Goal: Find specific page/section: Find specific page/section

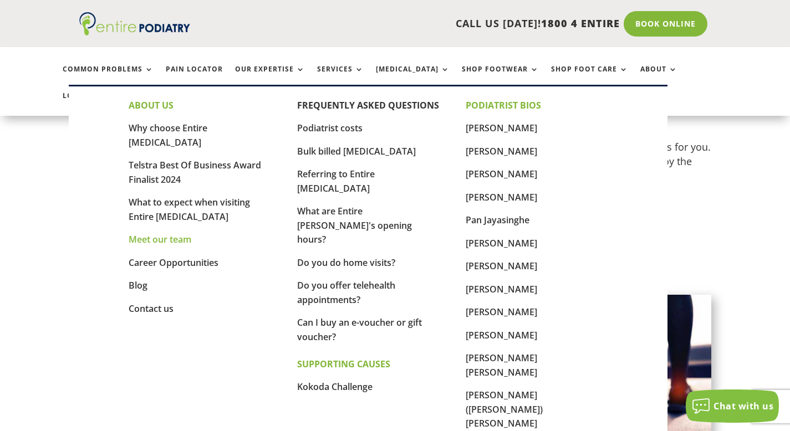
click at [182, 233] on link "Meet our team" at bounding box center [160, 239] width 63 height 12
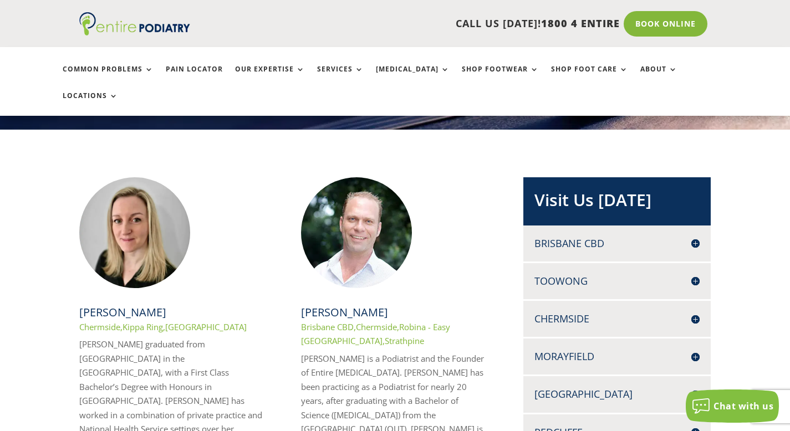
scroll to position [205, 0]
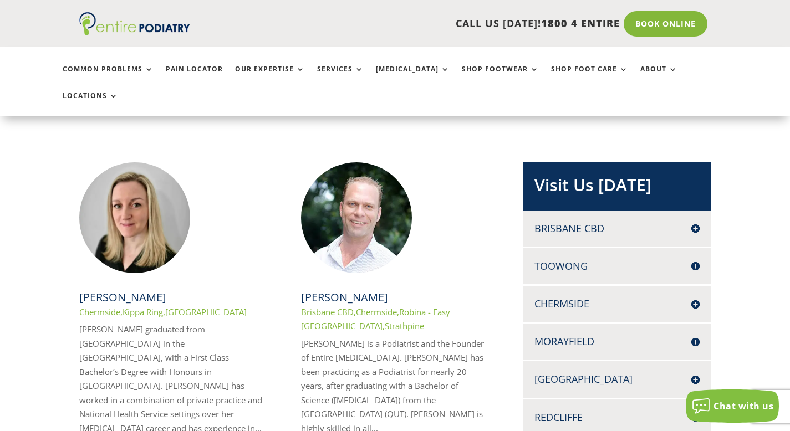
click at [694, 259] on h4 "Toowong" at bounding box center [616, 266] width 165 height 14
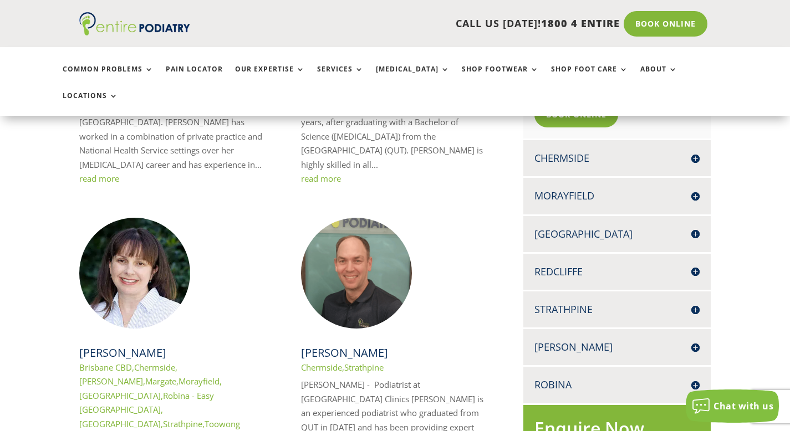
scroll to position [495, 0]
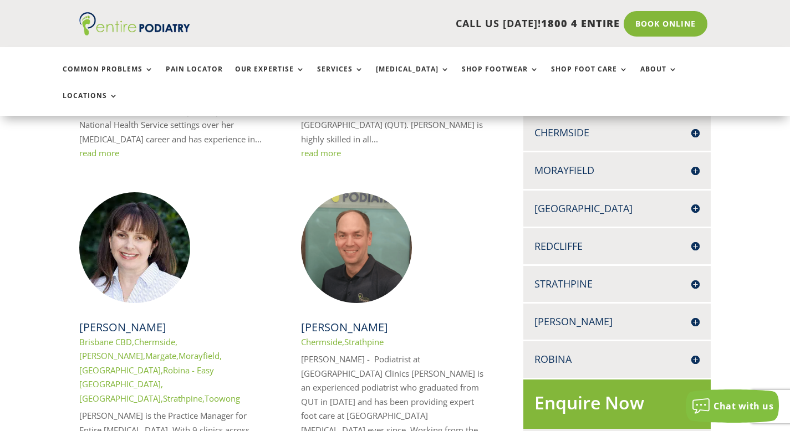
click at [696, 202] on h4 "[GEOGRAPHIC_DATA]" at bounding box center [616, 209] width 165 height 14
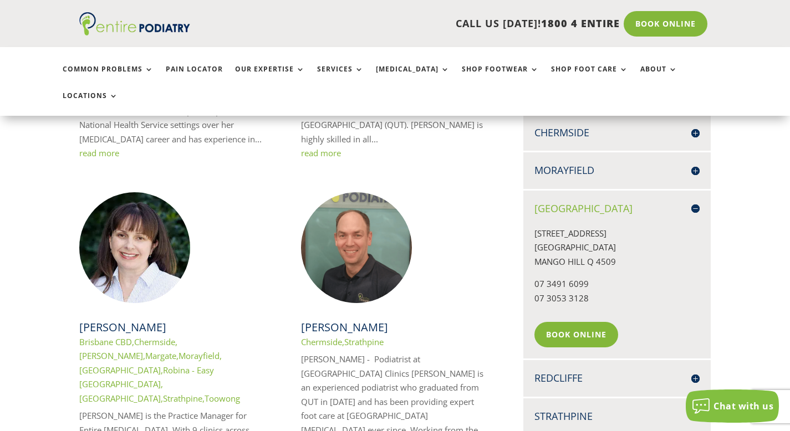
scroll to position [516, 0]
